Goal: Transaction & Acquisition: Obtain resource

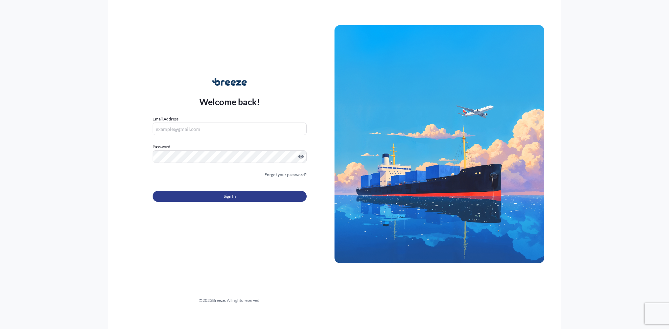
type input "[PERSON_NAME][EMAIL_ADDRESS][DOMAIN_NAME]"
click at [256, 195] on button "Sign In" at bounding box center [230, 196] width 154 height 11
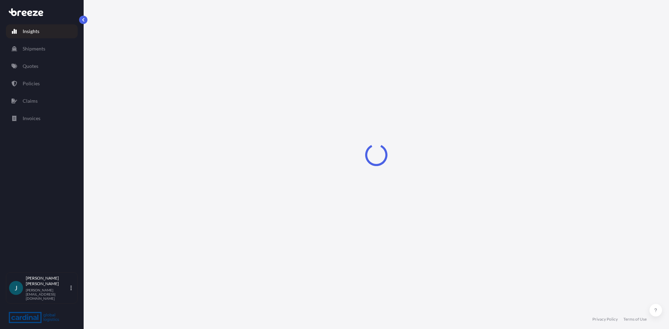
select select "2025"
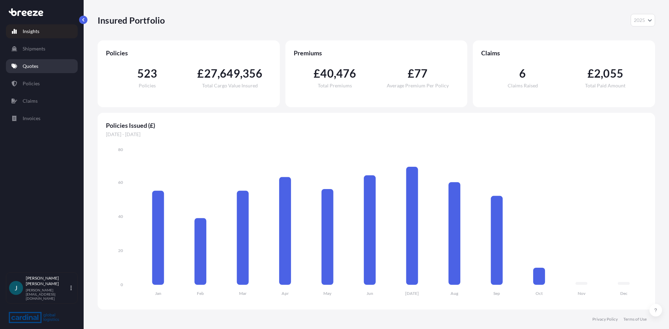
click at [39, 67] on link "Quotes" at bounding box center [42, 66] width 72 height 14
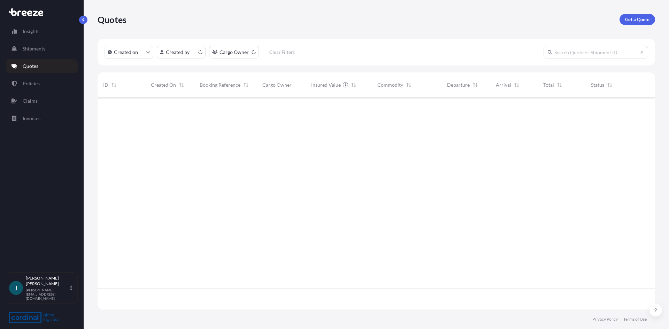
scroll to position [211, 552]
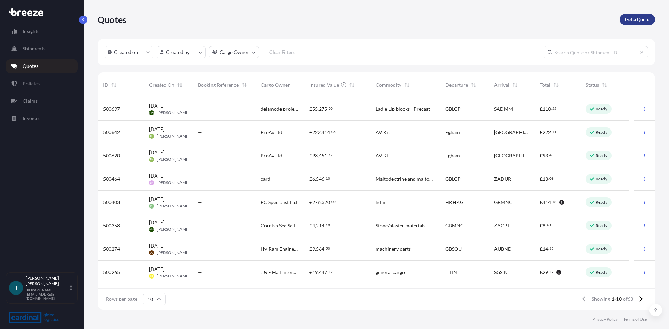
click at [635, 20] on p "Get a Quote" at bounding box center [637, 19] width 24 height 7
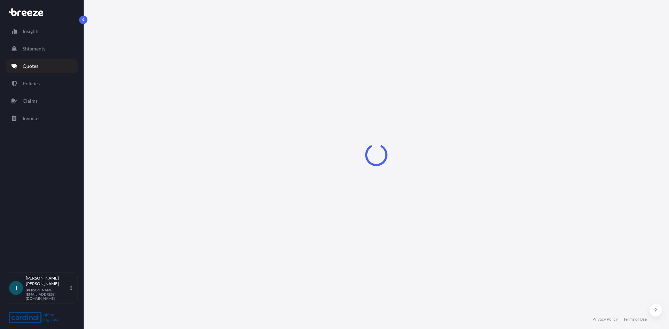
select select "Sea"
select select "1"
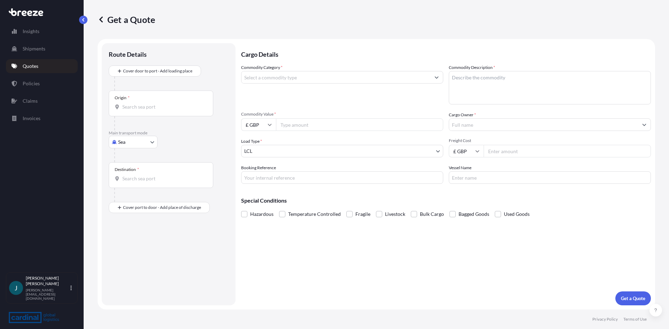
click at [128, 100] on span "*" at bounding box center [129, 98] width 2 height 6
click at [128, 103] on input "Origin *" at bounding box center [163, 106] width 82 height 7
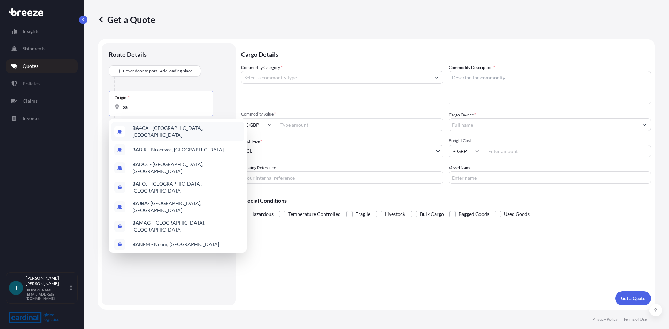
type input "b"
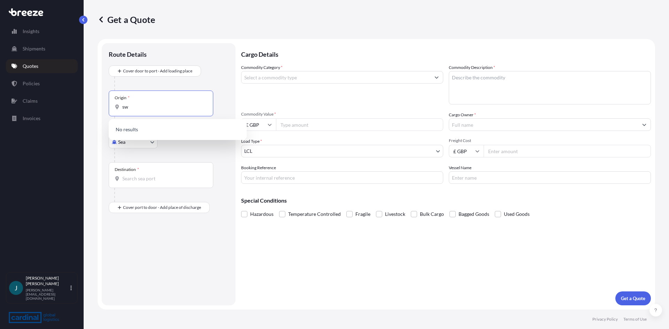
type input "s"
type input "b"
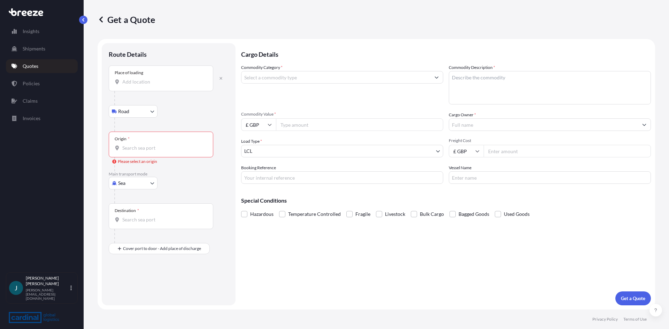
click at [134, 80] on input "Place of loading" at bounding box center [163, 81] width 82 height 7
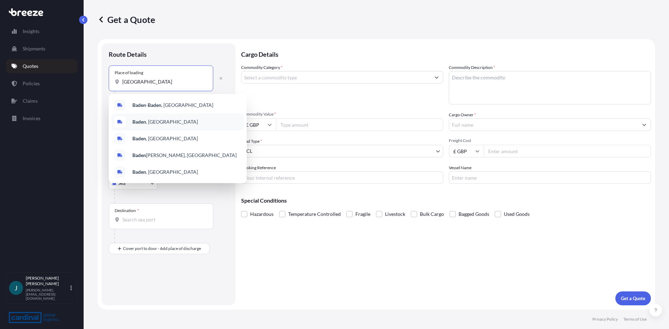
click at [165, 125] on span "[GEOGRAPHIC_DATA] , [GEOGRAPHIC_DATA]" at bounding box center [165, 121] width 66 height 7
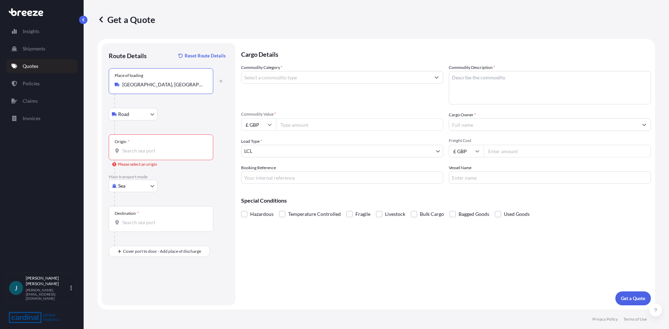
type input "[GEOGRAPHIC_DATA], [GEOGRAPHIC_DATA]"
click at [158, 150] on input "Origin * Please select an origin" at bounding box center [163, 150] width 82 height 7
click at [158, 149] on input "Origin * Please select an origin" at bounding box center [163, 150] width 82 height 7
click at [209, 115] on div "Road Road Rail" at bounding box center [169, 114] width 120 height 13
click at [134, 222] on input "Destination *" at bounding box center [163, 222] width 82 height 7
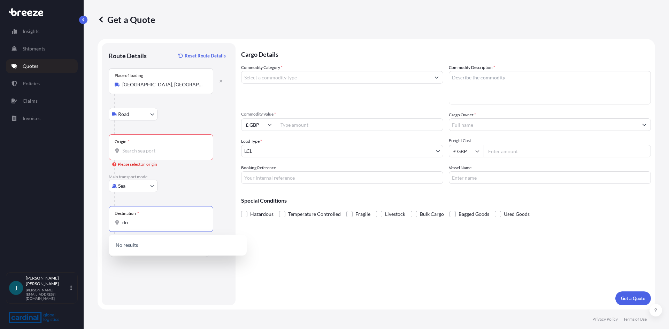
type input "d"
click at [175, 295] on div "Route Details Reset Route Details Place of loading [GEOGRAPHIC_DATA], [GEOGRAPH…" at bounding box center [169, 174] width 120 height 248
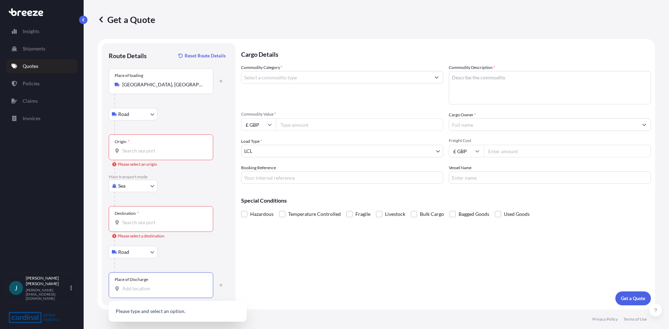
click at [153, 291] on input "Place of Discharge" at bounding box center [163, 288] width 82 height 7
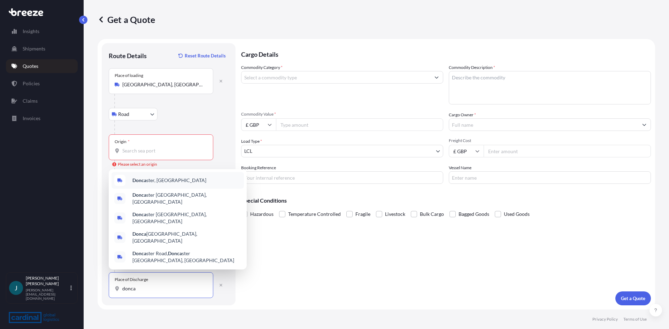
click at [163, 188] on div "Donca ster, [GEOGRAPHIC_DATA]" at bounding box center [177, 180] width 132 height 17
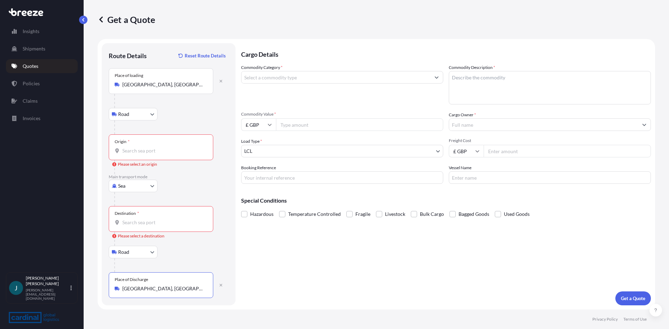
type input "[GEOGRAPHIC_DATA], [GEOGRAPHIC_DATA]"
click at [194, 187] on div "Sea Sea Air Road Rail" at bounding box center [169, 186] width 120 height 13
click at [396, 74] on input "Commodity Category *" at bounding box center [335, 77] width 189 height 13
type input "a"
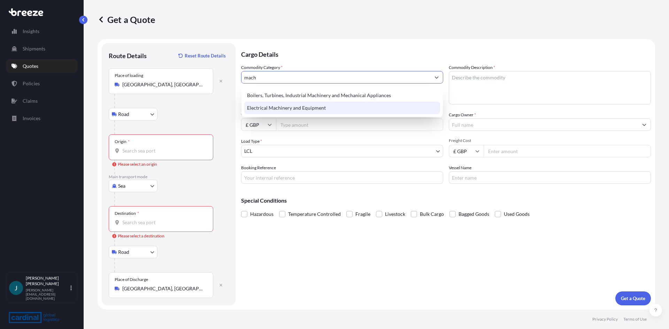
click at [322, 110] on div "Electrical Machinery and Equipment" at bounding box center [342, 108] width 196 height 13
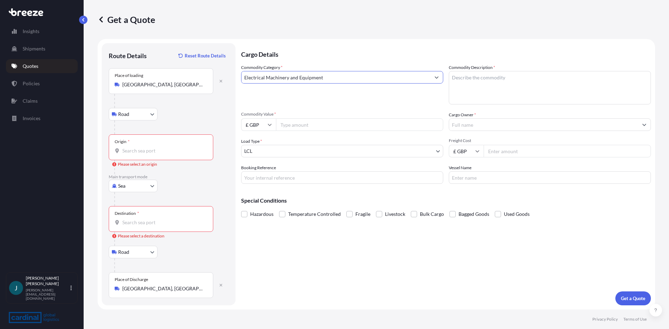
type input "Electrical Machinery and Equipment"
click at [270, 123] on icon at bounding box center [270, 125] width 4 height 4
click at [260, 157] on div "£ GBP" at bounding box center [258, 158] width 29 height 13
click at [267, 125] on input "£ GBP" at bounding box center [258, 124] width 35 height 13
click at [255, 143] on div "€ EUR" at bounding box center [258, 143] width 29 height 13
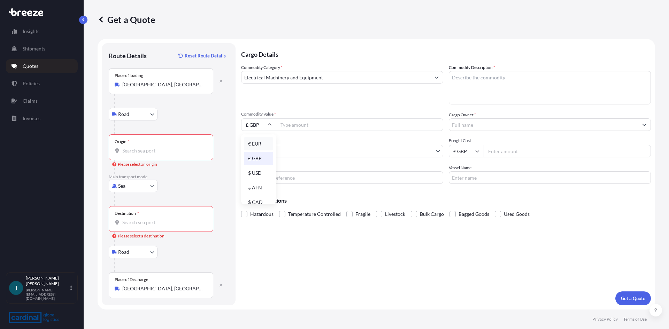
type input "€ EUR"
click at [301, 126] on input "Commodity Value *" at bounding box center [359, 124] width 167 height 13
type input "69105.00"
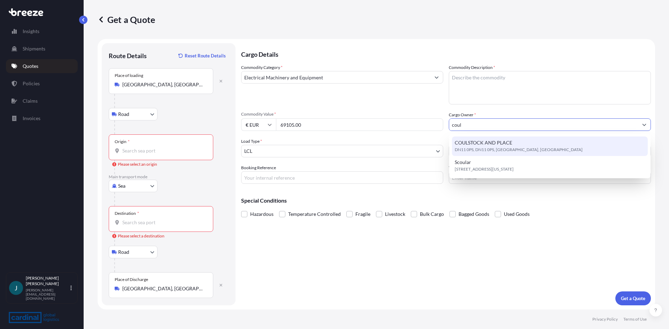
click at [499, 144] on span "COULSTOCK AND PLACE" at bounding box center [483, 142] width 57 height 7
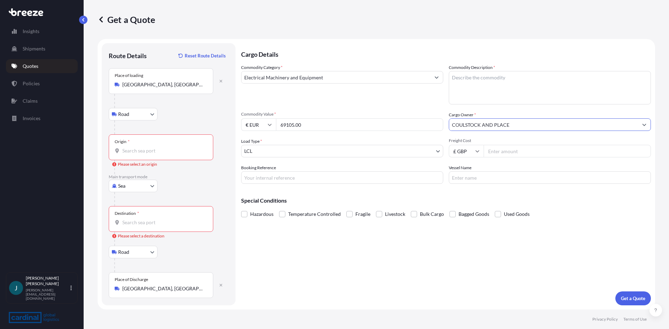
click at [525, 116] on div "Cargo Owner * COULSTOCK AND PLACE" at bounding box center [550, 121] width 202 height 20
click at [525, 124] on input "COULSTOCK AND PLACE" at bounding box center [543, 124] width 189 height 13
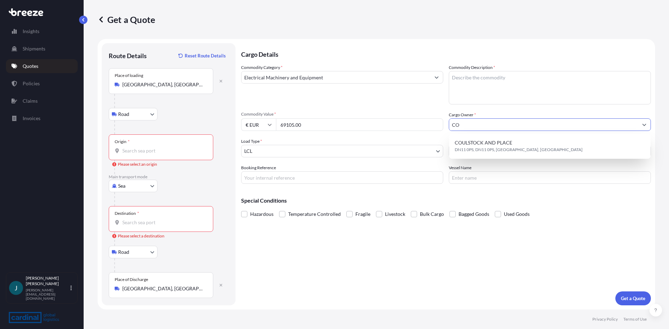
type input "C"
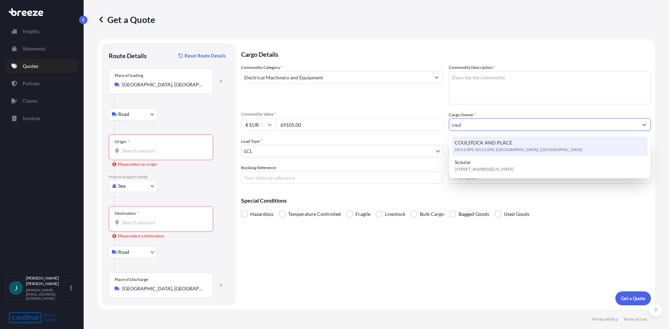
click at [517, 149] on span "DN11 0PS, DN11 0PS, [GEOGRAPHIC_DATA], [GEOGRAPHIC_DATA]" at bounding box center [519, 149] width 128 height 7
type input "COULSTOCK AND PLACE"
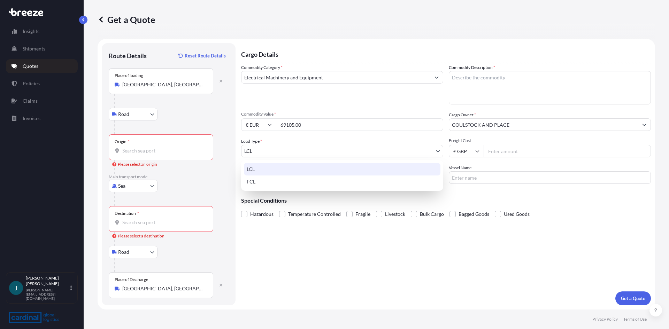
click at [437, 151] on body "Insights Shipments Quotes Policies Claims Invoices J Jeanette Patrick-Cooper [E…" at bounding box center [334, 164] width 669 height 329
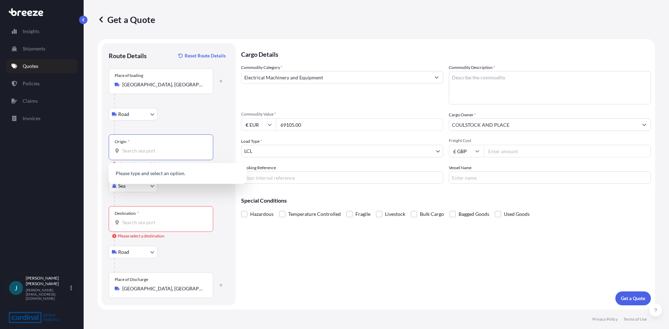
click at [129, 148] on input "Origin * Please select an origin" at bounding box center [163, 150] width 82 height 7
type input "s"
click at [185, 251] on div "Road Road Rail" at bounding box center [169, 252] width 120 height 13
click at [511, 153] on input "Freight Cost" at bounding box center [567, 151] width 167 height 13
click at [151, 187] on body "Insights Shipments Quotes Policies Claims Invoices J Jeanette Patrick-Cooper [E…" at bounding box center [334, 164] width 669 height 329
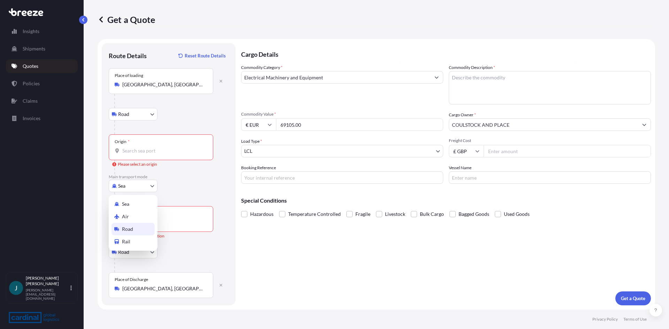
click at [130, 228] on span "Road" at bounding box center [127, 229] width 11 height 7
select select "Road"
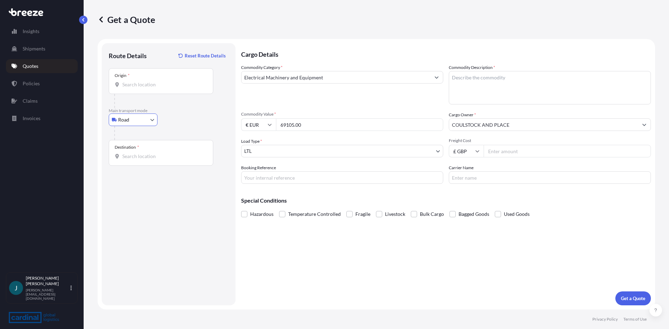
click at [167, 84] on input "Origin *" at bounding box center [163, 84] width 82 height 7
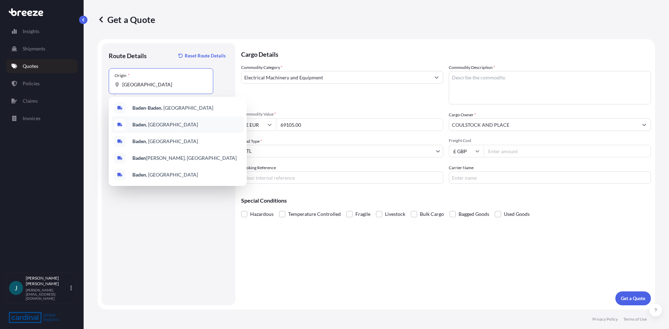
click at [161, 126] on span "[GEOGRAPHIC_DATA] , [GEOGRAPHIC_DATA]" at bounding box center [165, 124] width 66 height 7
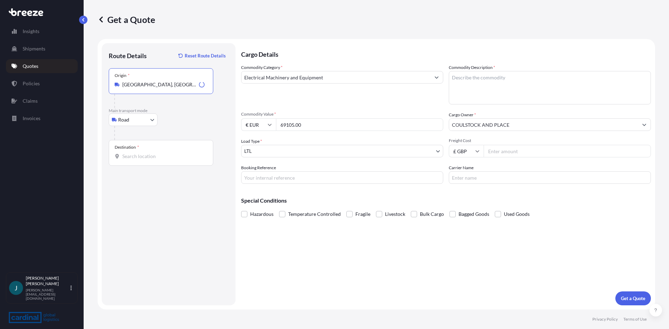
type input "[GEOGRAPHIC_DATA], [GEOGRAPHIC_DATA]"
click at [136, 155] on input "Destination *" at bounding box center [163, 156] width 82 height 7
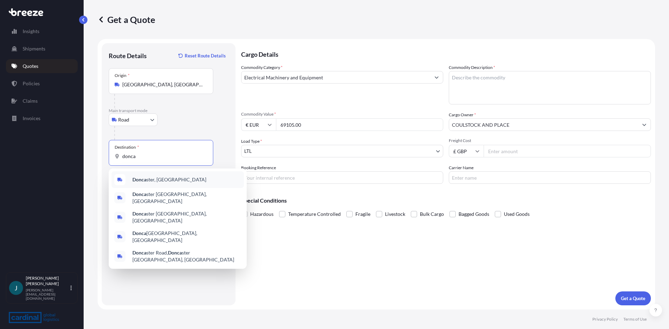
click at [167, 181] on div "Donca ster, [GEOGRAPHIC_DATA]" at bounding box center [177, 179] width 132 height 17
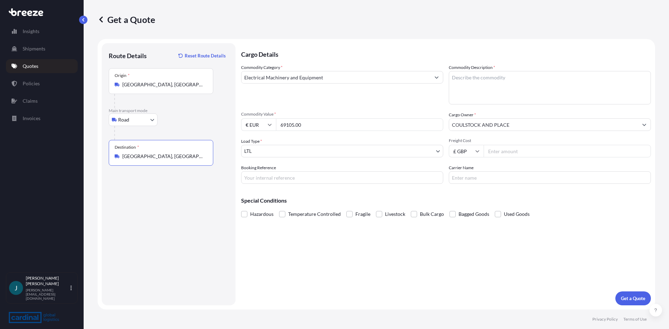
type input "[GEOGRAPHIC_DATA], [GEOGRAPHIC_DATA]"
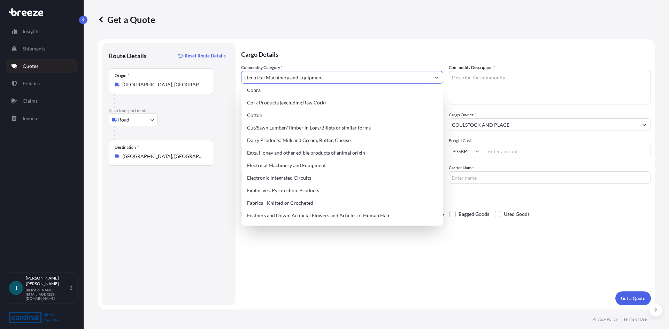
scroll to position [348, 0]
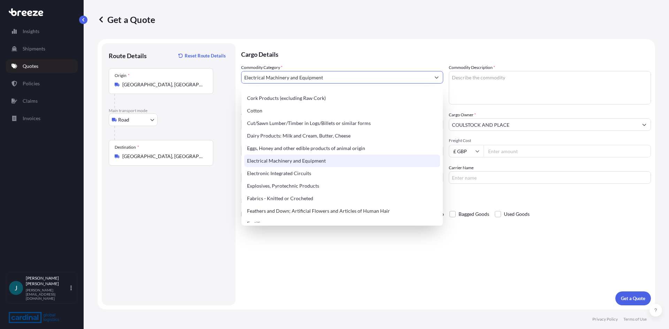
click at [322, 162] on div "Electrical Machinery and Equipment" at bounding box center [342, 161] width 196 height 13
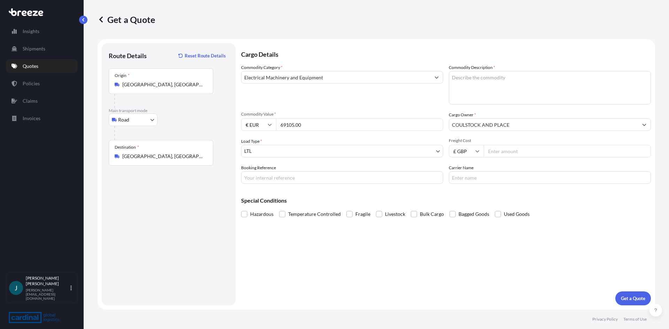
click at [336, 250] on div "Cargo Details Commodity Category * Electrical Machinery and Equipment Commodity…" at bounding box center [446, 174] width 410 height 262
click at [560, 151] on input "Freight Cost" at bounding box center [567, 151] width 167 height 13
type input "440.00"
click at [255, 179] on input "Booking Reference" at bounding box center [342, 177] width 202 height 13
paste input "P24021627"
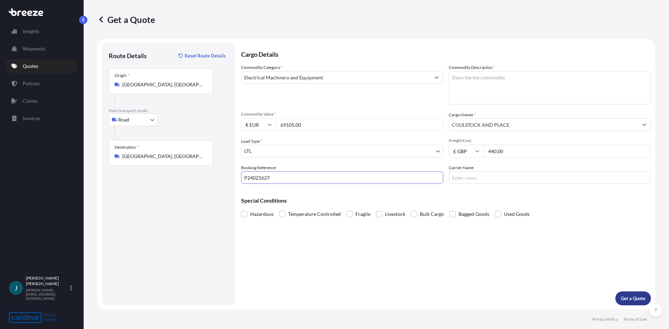
type input "P24021627"
click at [634, 295] on p "Get a Quote" at bounding box center [633, 298] width 24 height 7
click at [503, 82] on textarea "Commodity Description *" at bounding box center [550, 87] width 202 height 33
click at [501, 79] on textarea "air conditioning" at bounding box center [550, 87] width 202 height 33
type textarea "air conditioning parts"
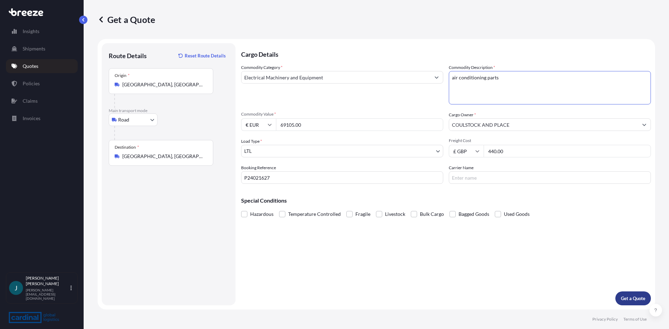
click at [629, 300] on p "Get a Quote" at bounding box center [633, 298] width 24 height 7
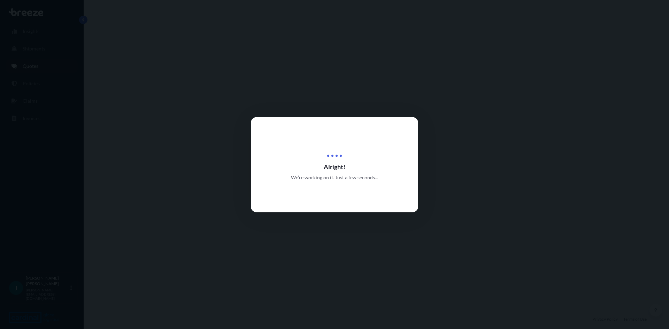
select select "Road"
select select "1"
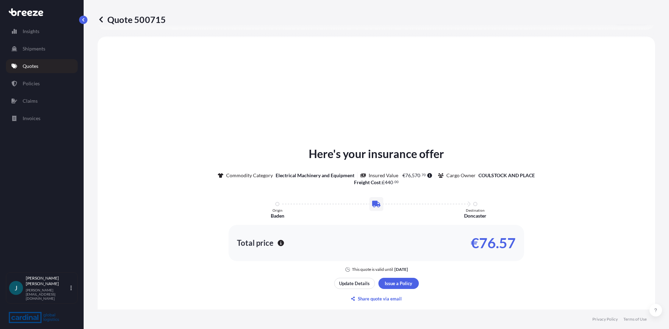
scroll to position [210, 0]
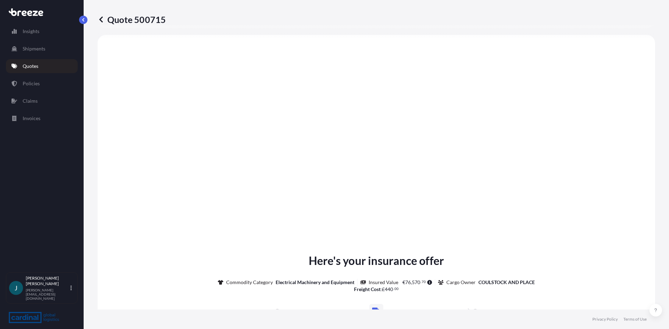
type input "Bankwood Ln, [GEOGRAPHIC_DATA], Doncaster DN11 0PS, [GEOGRAPHIC_DATA]"
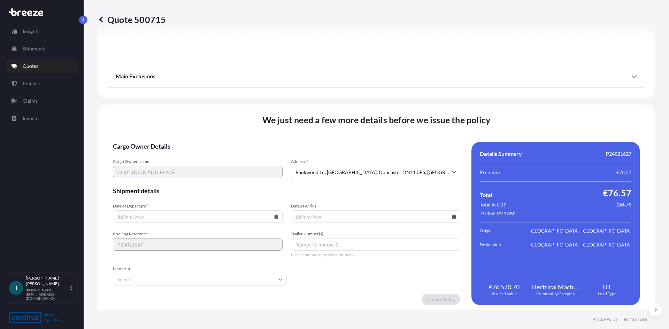
scroll to position [777, 0]
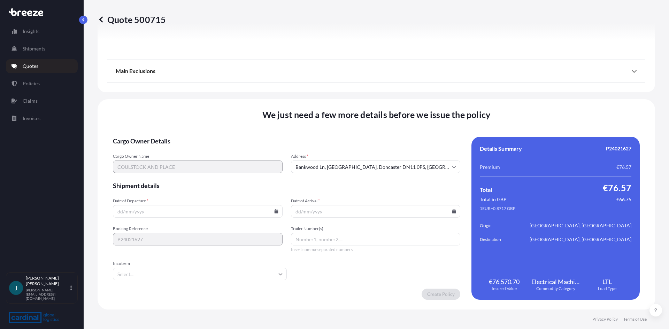
click at [236, 211] on input "Date of Departure *" at bounding box center [198, 211] width 170 height 13
click at [275, 211] on icon at bounding box center [276, 211] width 4 height 4
click at [162, 135] on button "7" at bounding box center [164, 136] width 11 height 11
type input "[DATE]"
click at [452, 212] on icon at bounding box center [454, 211] width 4 height 4
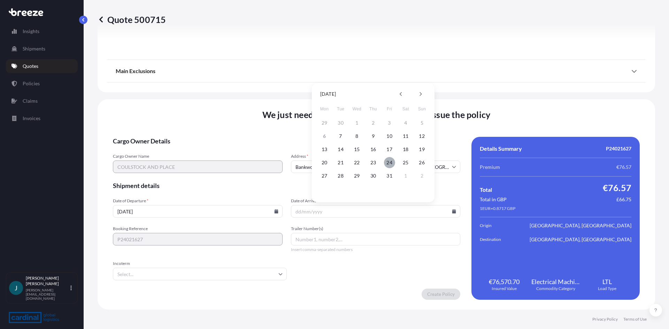
click at [391, 162] on button "24" at bounding box center [389, 162] width 11 height 11
type input "[DATE]"
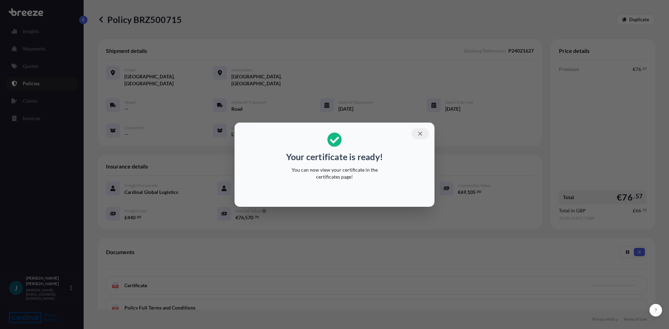
click at [420, 131] on icon "button" at bounding box center [420, 134] width 6 height 6
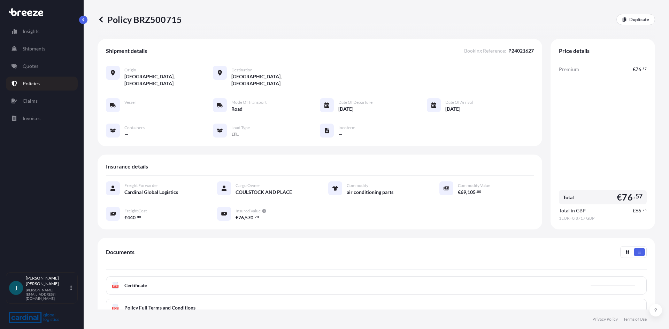
click at [128, 282] on span "Certificate" at bounding box center [135, 285] width 23 height 7
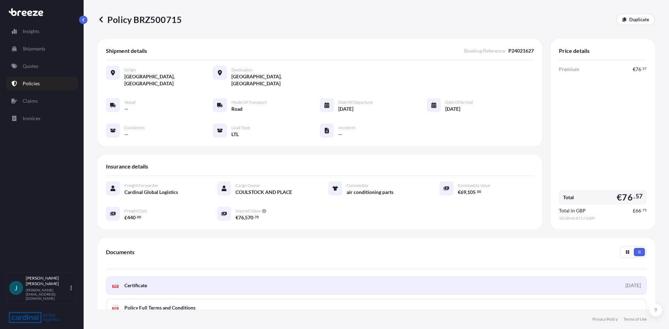
click at [114, 285] on text "PDF" at bounding box center [115, 286] width 5 height 2
